Goal: Information Seeking & Learning: Learn about a topic

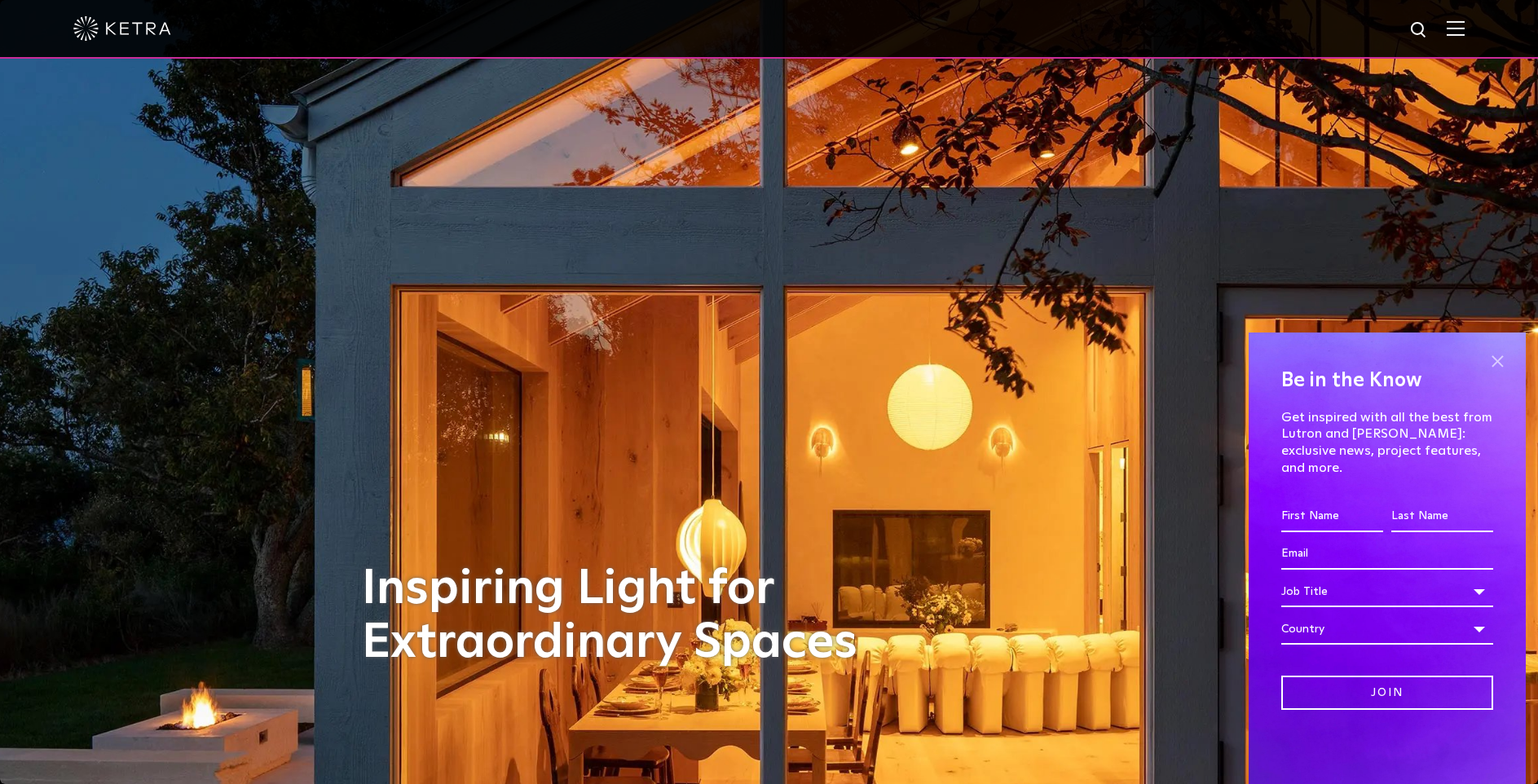
click at [1502, 373] on span at bounding box center [1497, 360] width 25 height 25
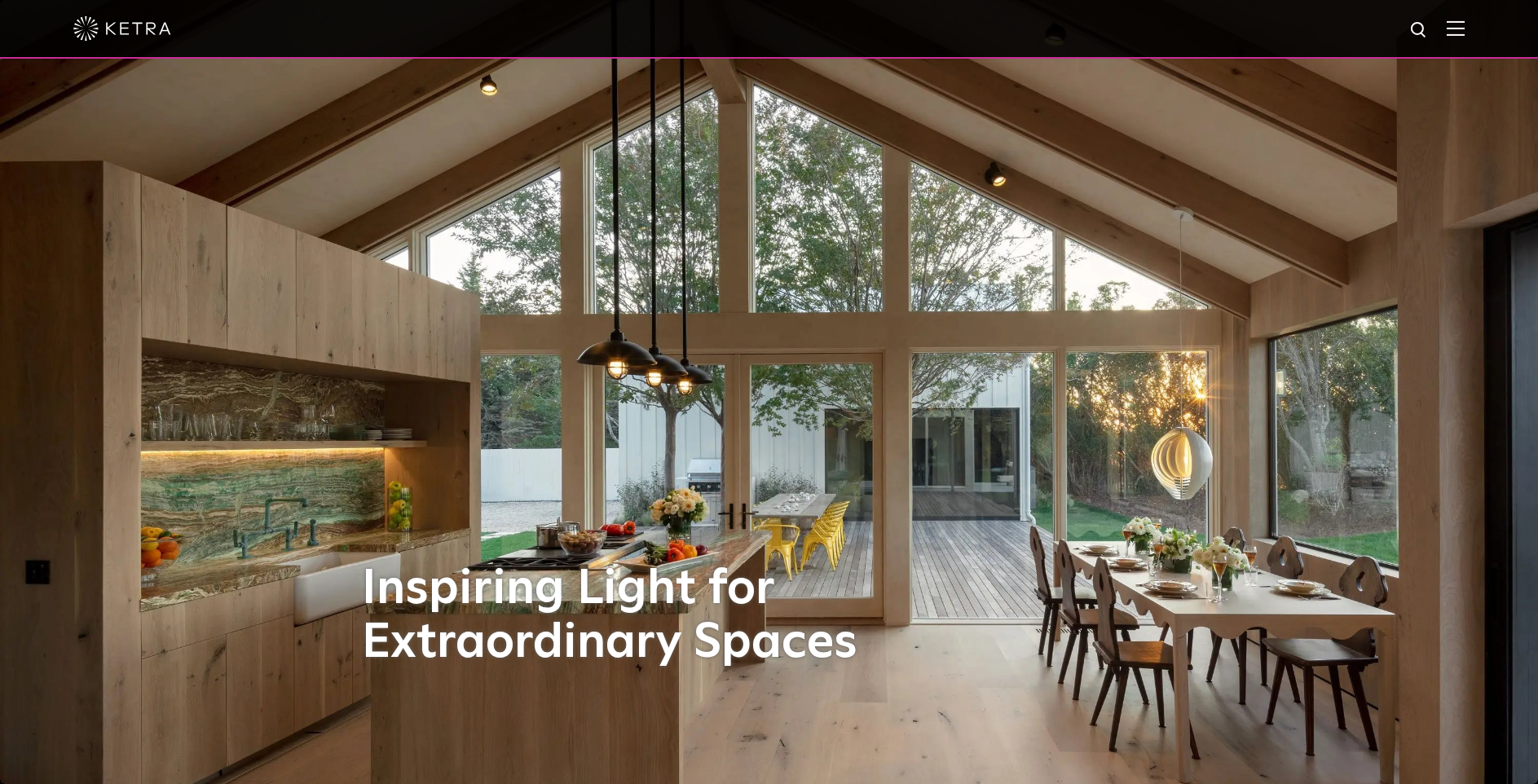
click at [1465, 27] on img at bounding box center [1456, 27] width 18 height 15
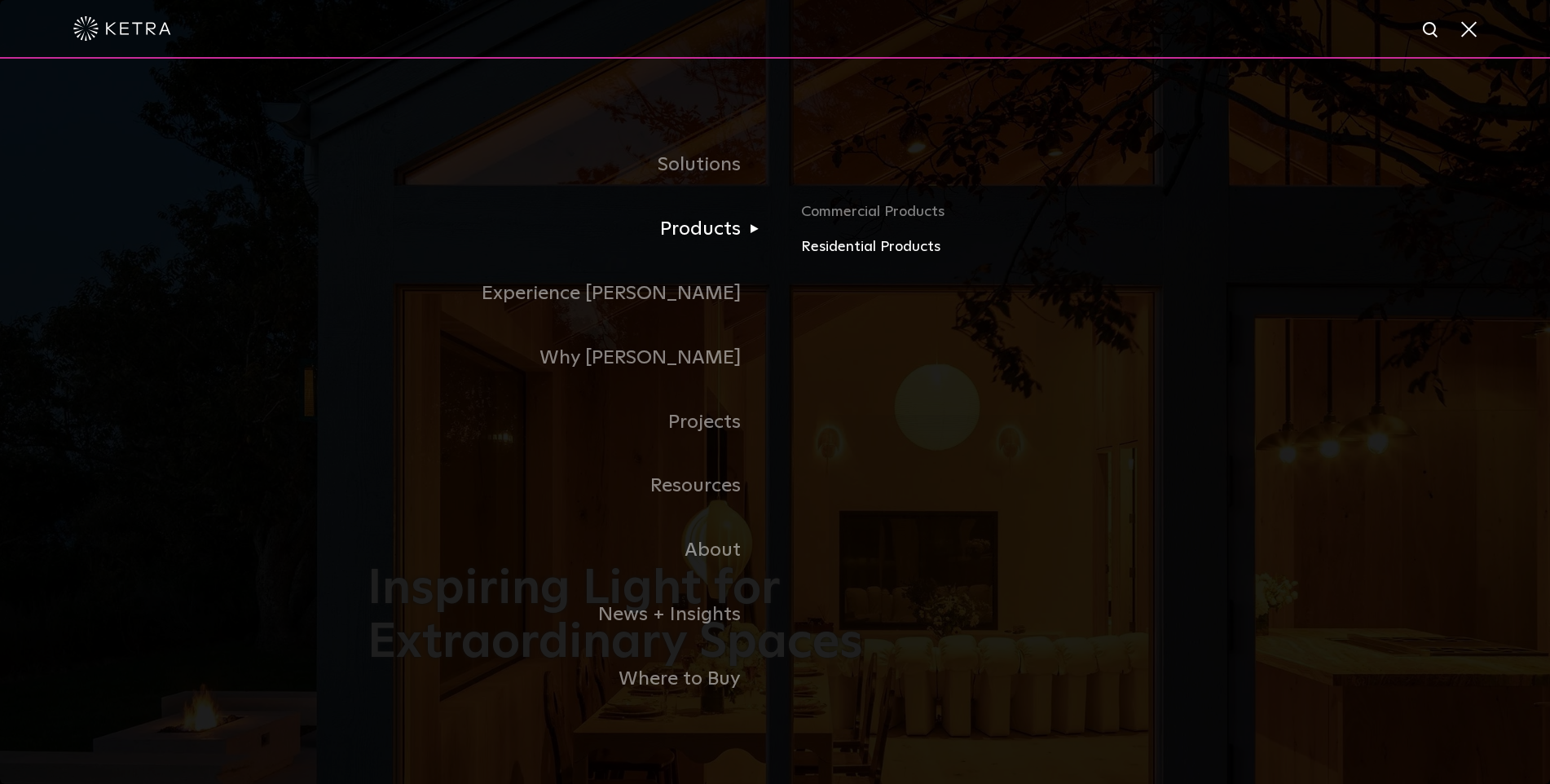
click at [854, 246] on link "Residential Products" at bounding box center [991, 247] width 381 height 24
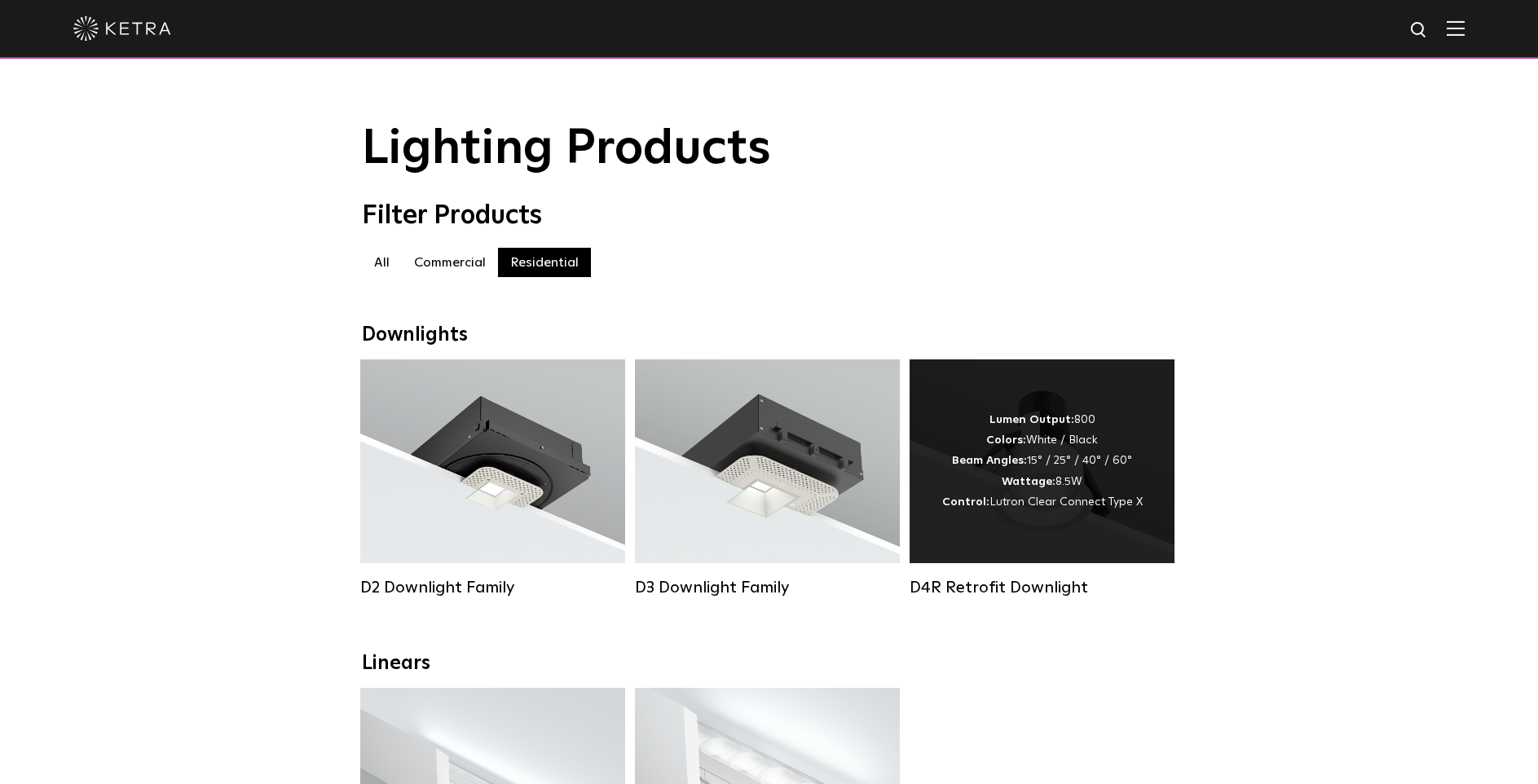
click at [1127, 411] on div "Lumen Output: 800 Colors: White / Black Beam Angles: 15° / 25° / 40° / 60° Watt…" at bounding box center [1042, 461] width 265 height 204
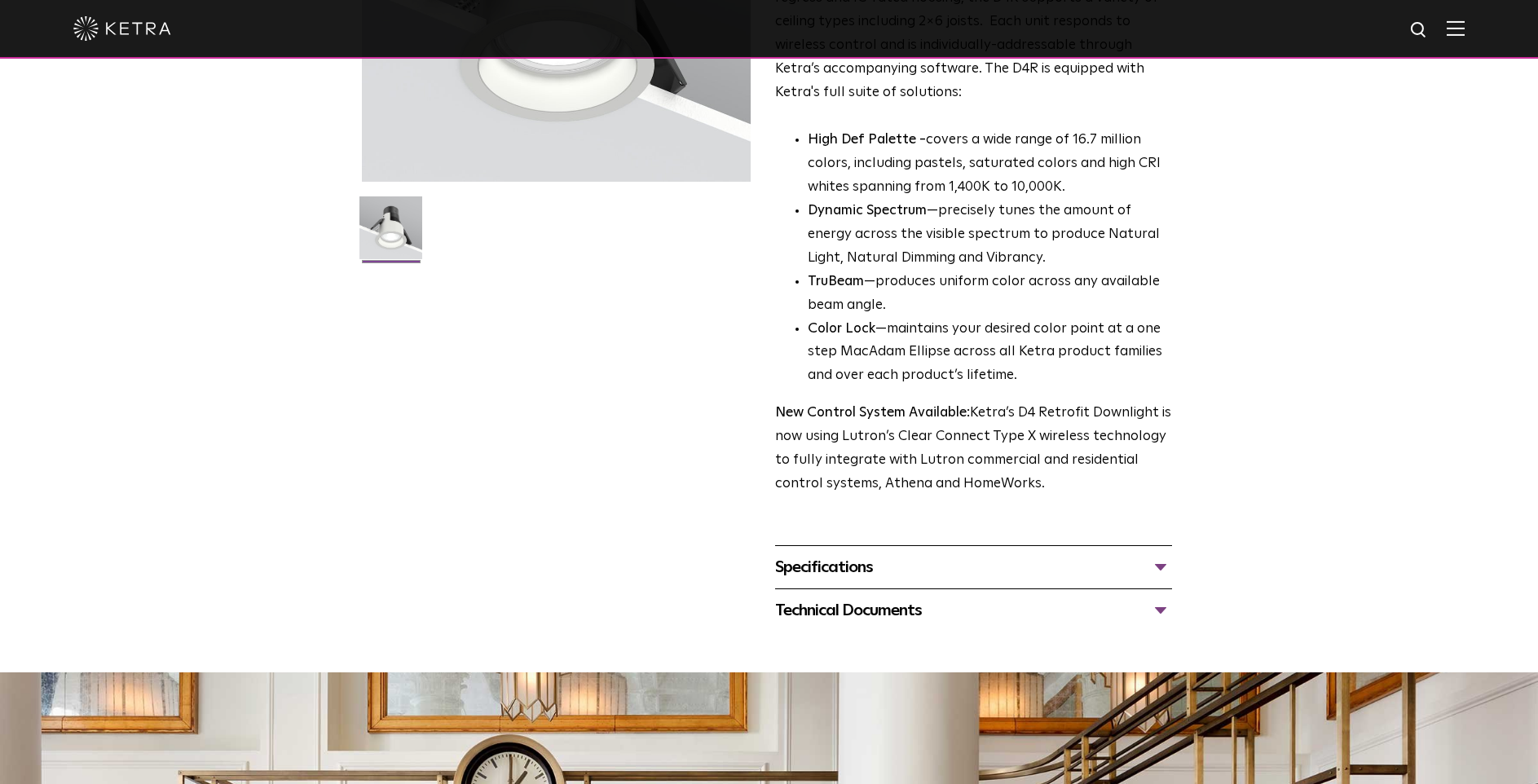
scroll to position [355, 0]
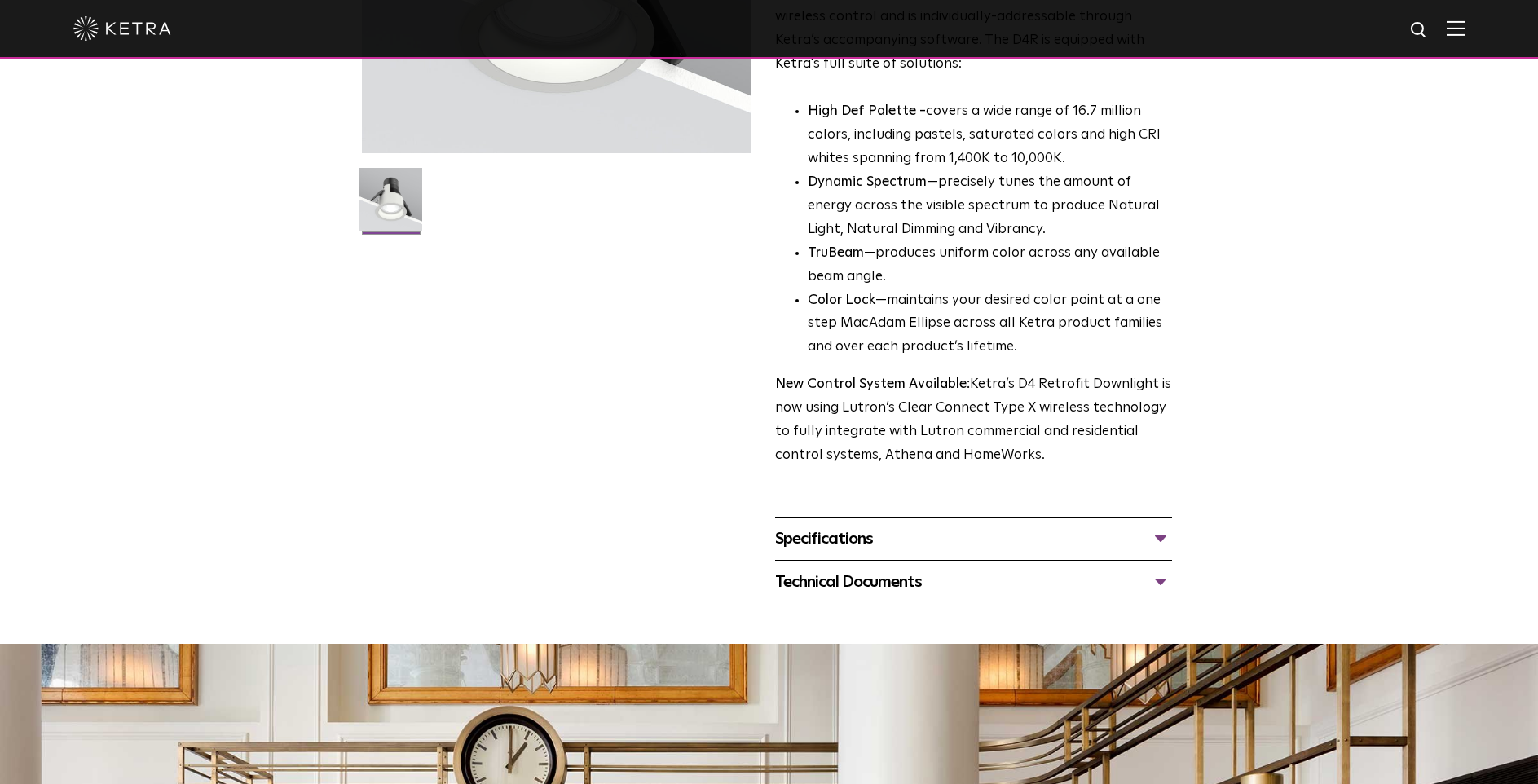
click at [1161, 539] on div "Specifications" at bounding box center [974, 538] width 397 height 26
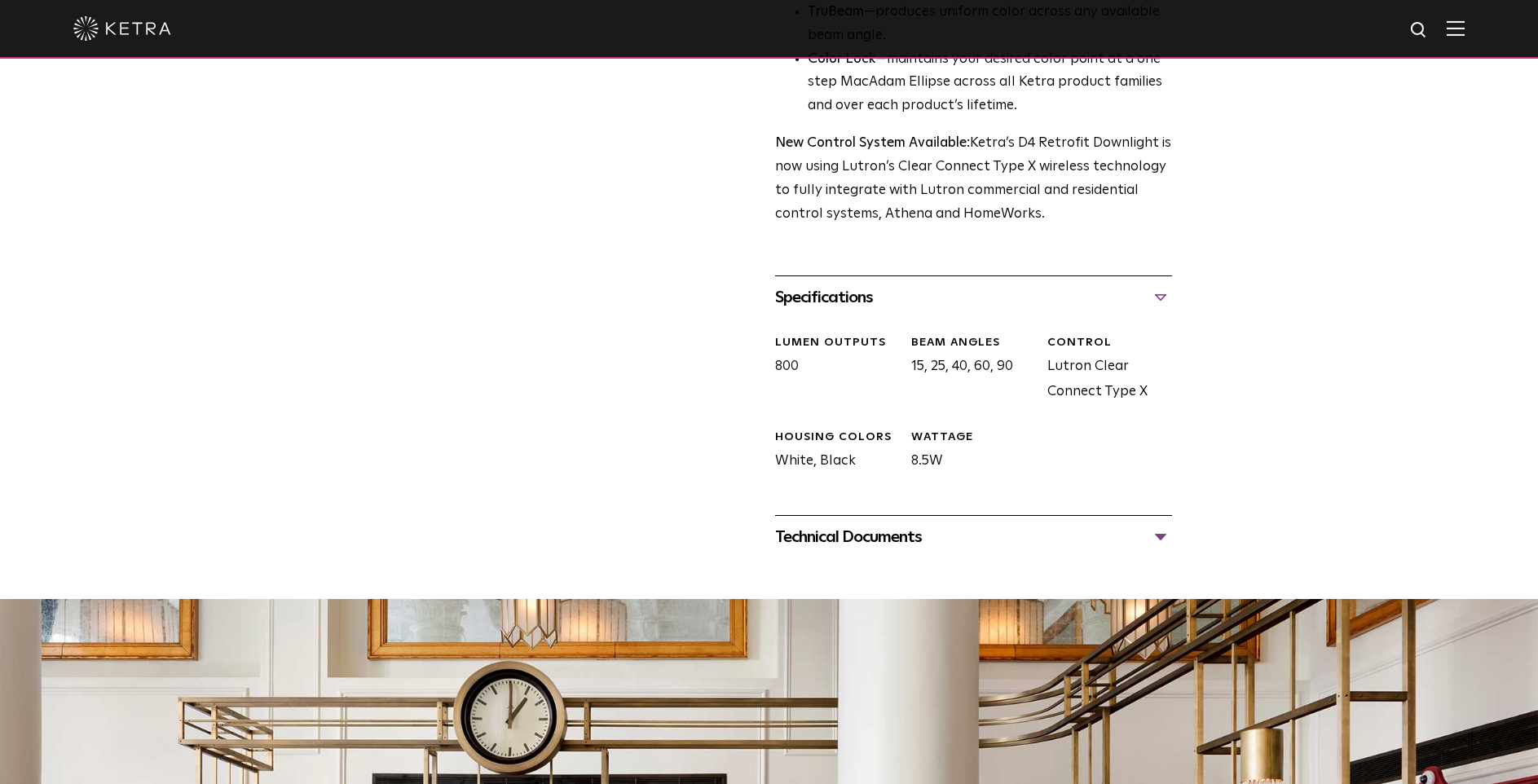
scroll to position [598, 0]
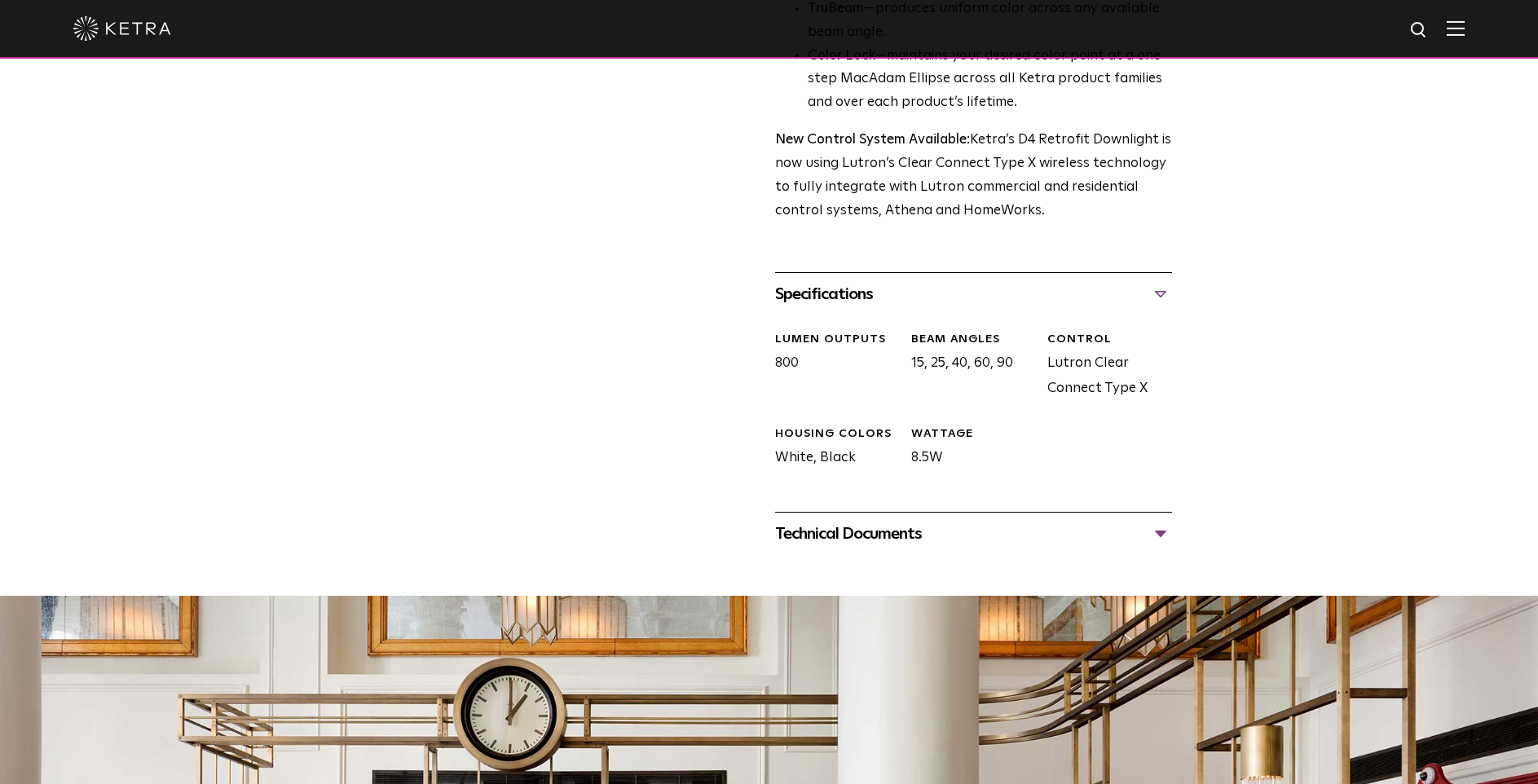
click at [1165, 540] on div "Technical Documents" at bounding box center [974, 533] width 397 height 26
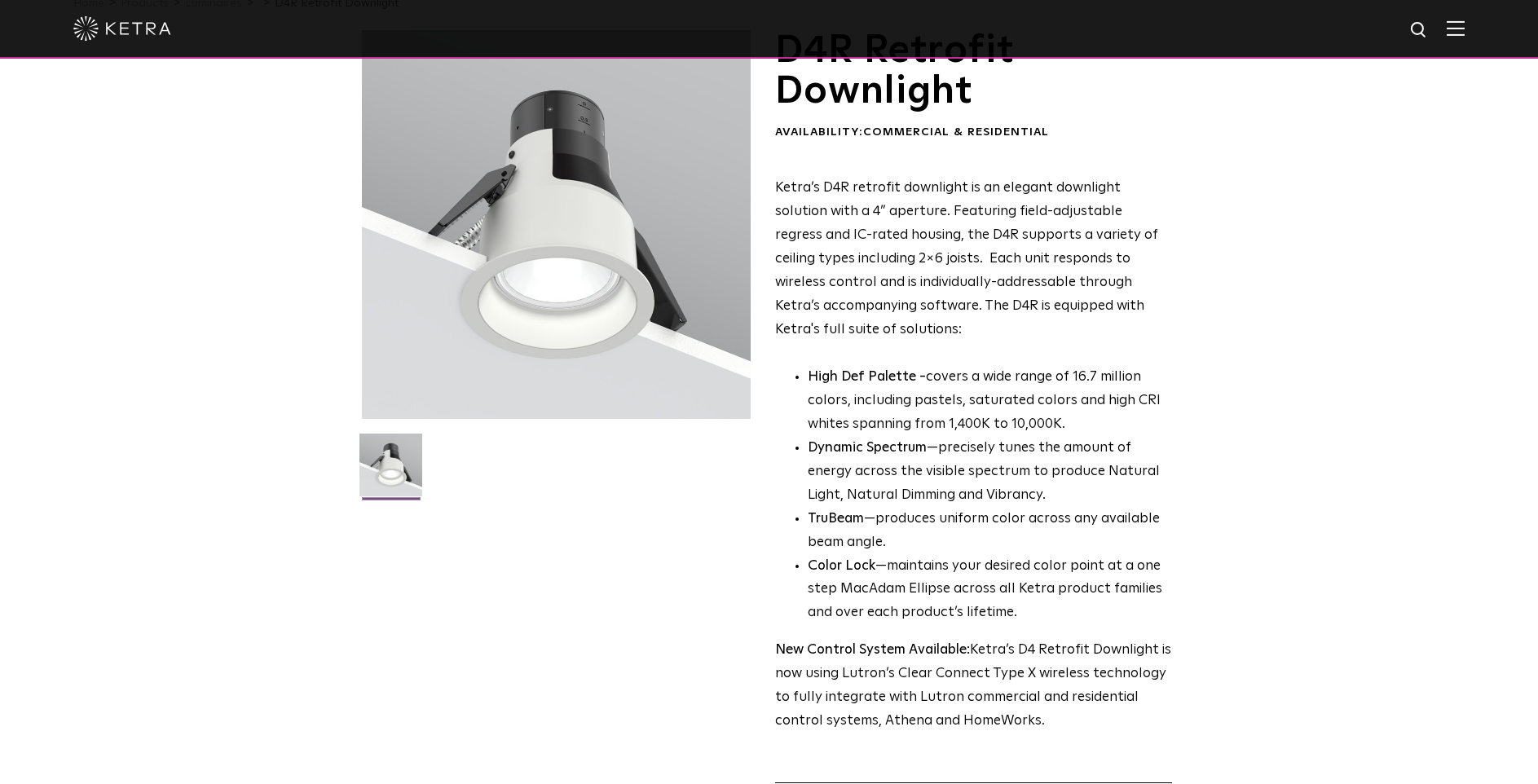
scroll to position [0, 0]
